Goal: Transaction & Acquisition: Purchase product/service

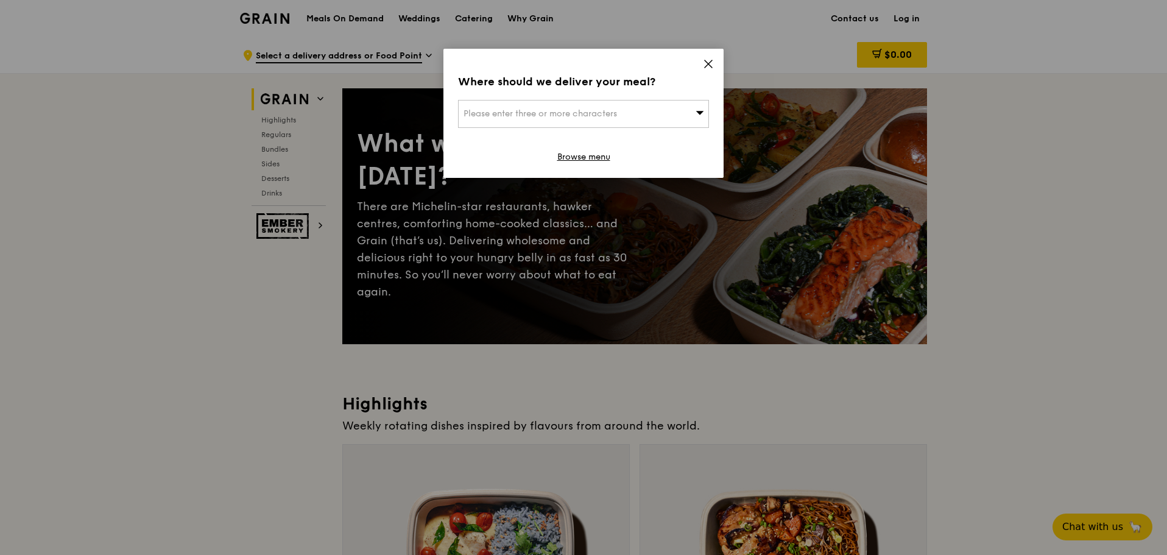
drag, startPoint x: 707, startPoint y: 64, endPoint x: 800, endPoint y: 38, distance: 96.7
click at [707, 63] on icon at bounding box center [708, 63] width 11 height 11
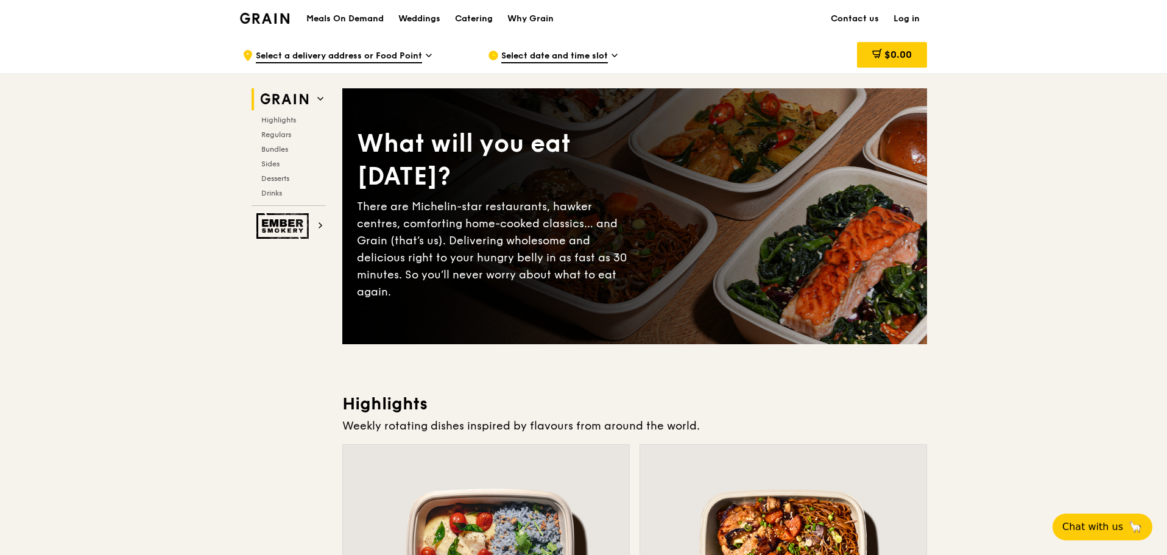
click at [903, 23] on link "Log in" at bounding box center [906, 19] width 41 height 37
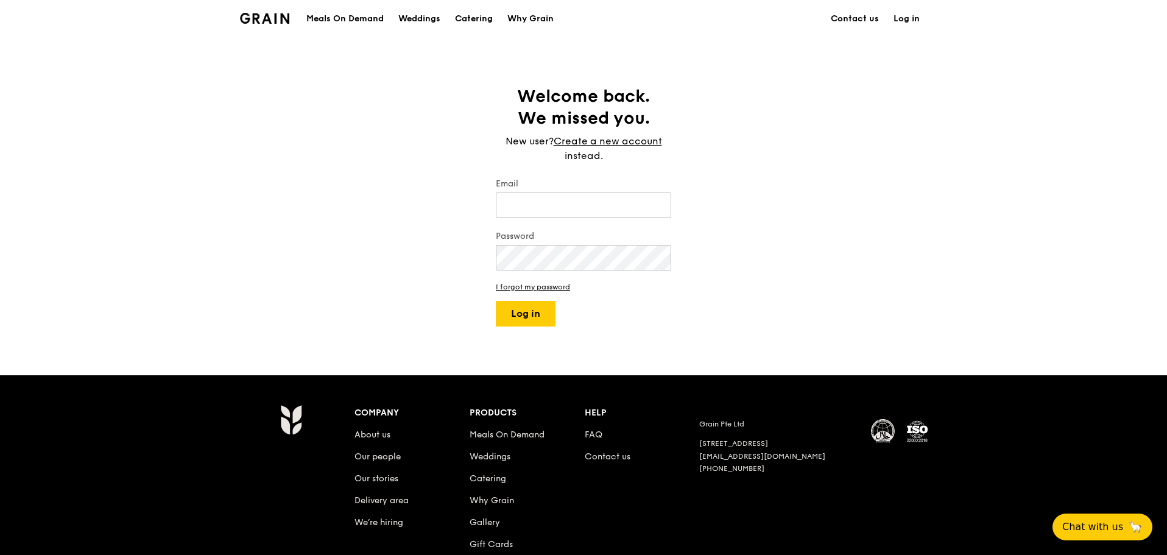
type input "[EMAIL_ADDRESS][DOMAIN_NAME]"
click at [525, 316] on button "Log in" at bounding box center [526, 314] width 60 height 26
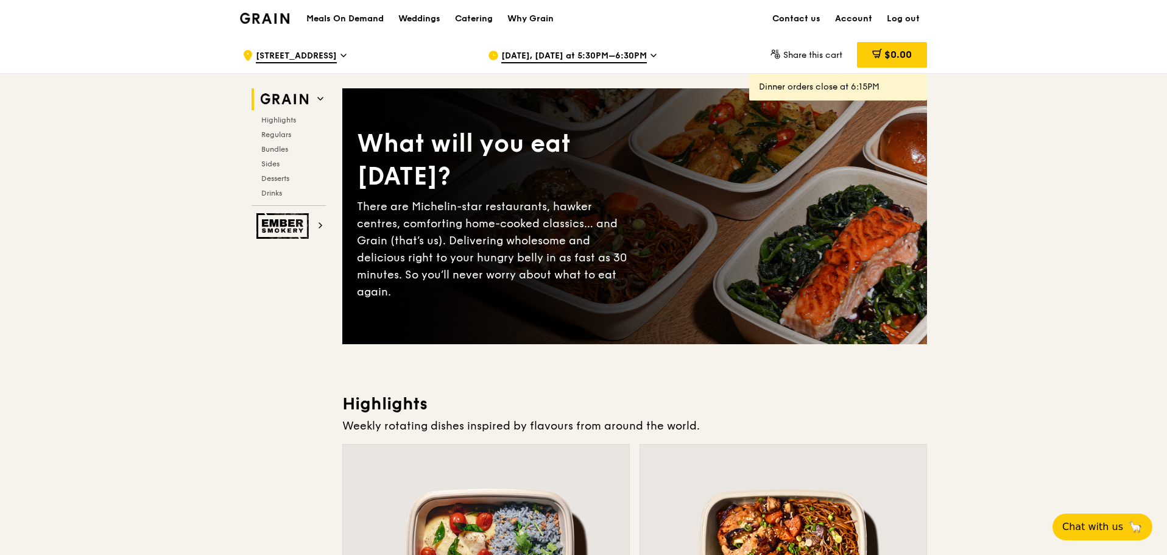
click at [572, 56] on span "[DATE], [DATE] at 5:30PM–6:30PM" at bounding box center [574, 56] width 146 height 13
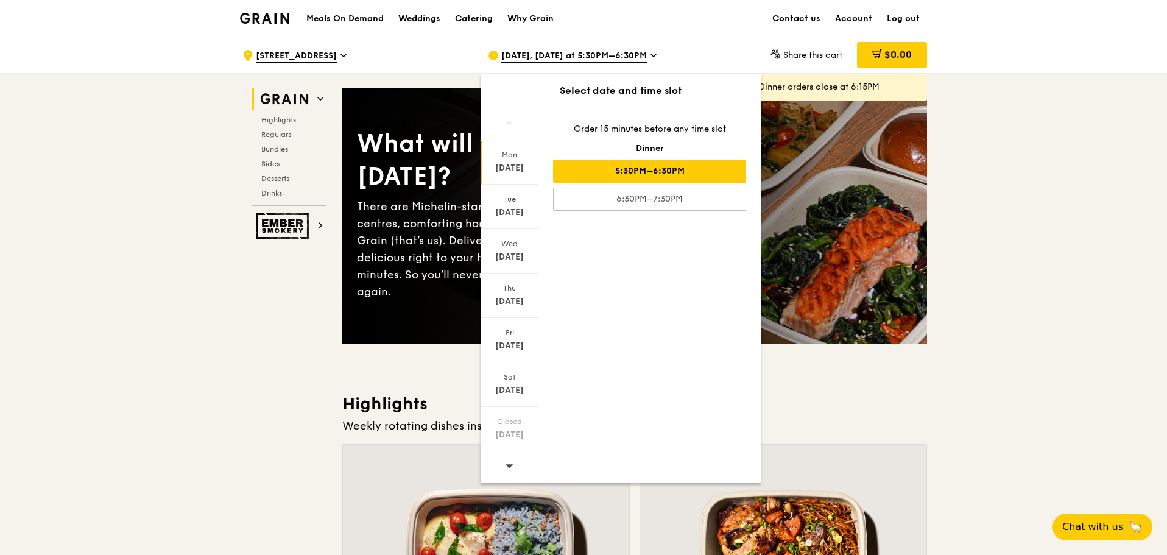
click at [518, 465] on div at bounding box center [510, 466] width 58 height 31
click at [519, 465] on div at bounding box center [510, 466] width 58 height 31
click at [510, 345] on div "[DATE]" at bounding box center [509, 346] width 54 height 12
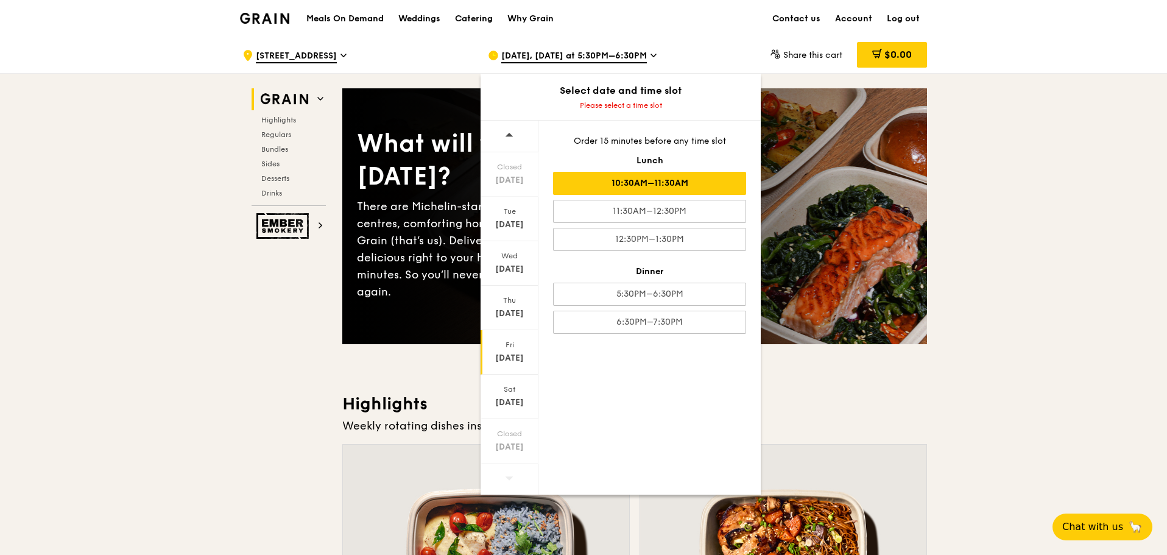
click at [661, 184] on div "10:30AM–11:30AM" at bounding box center [649, 183] width 193 height 23
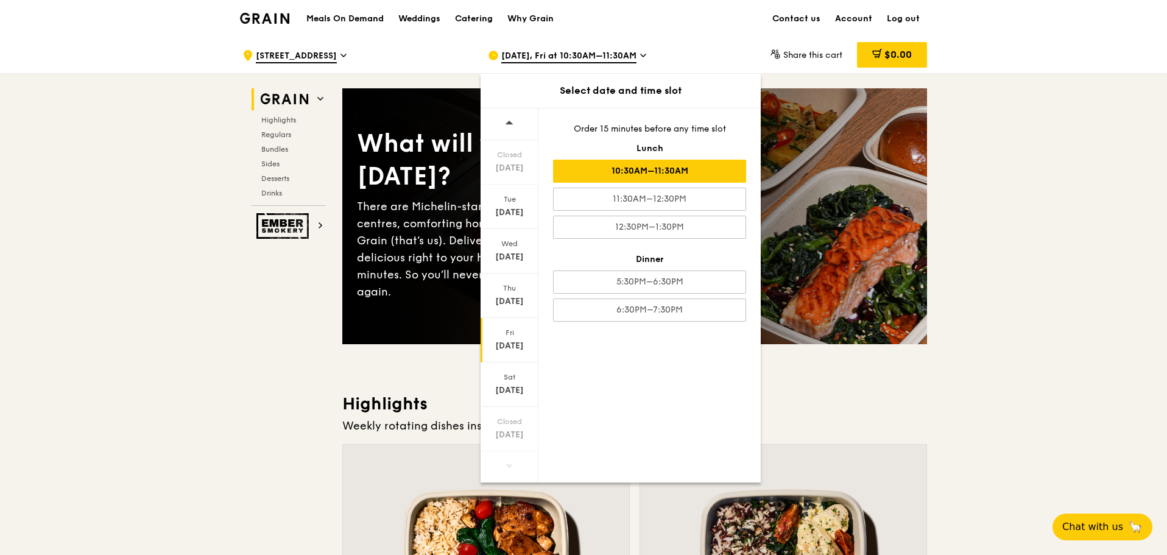
click at [390, 55] on div ".cls-1 { fill: none; stroke: #fff; stroke-linecap: round; stroke-linejoin: roun…" at bounding box center [355, 55] width 226 height 37
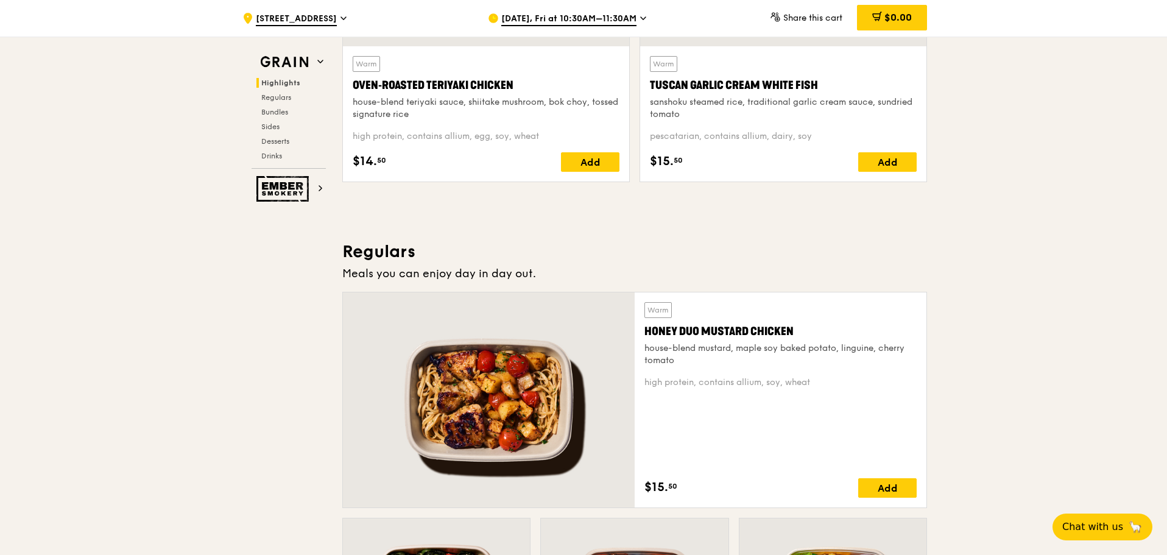
scroll to position [122, 0]
